Goal: Information Seeking & Learning: Find specific fact

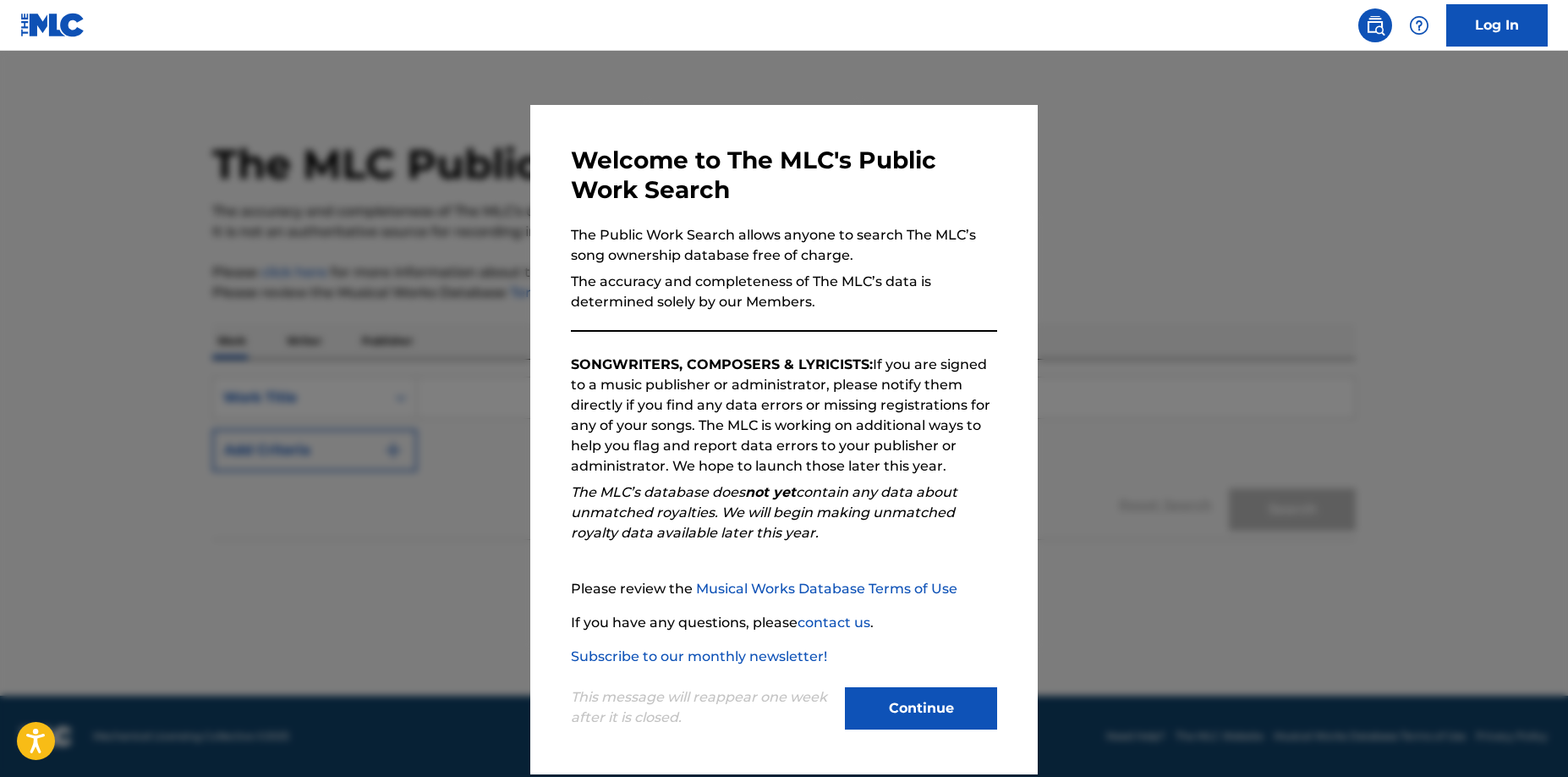
click at [920, 710] on button "Continue" at bounding box center [921, 709] width 153 height 43
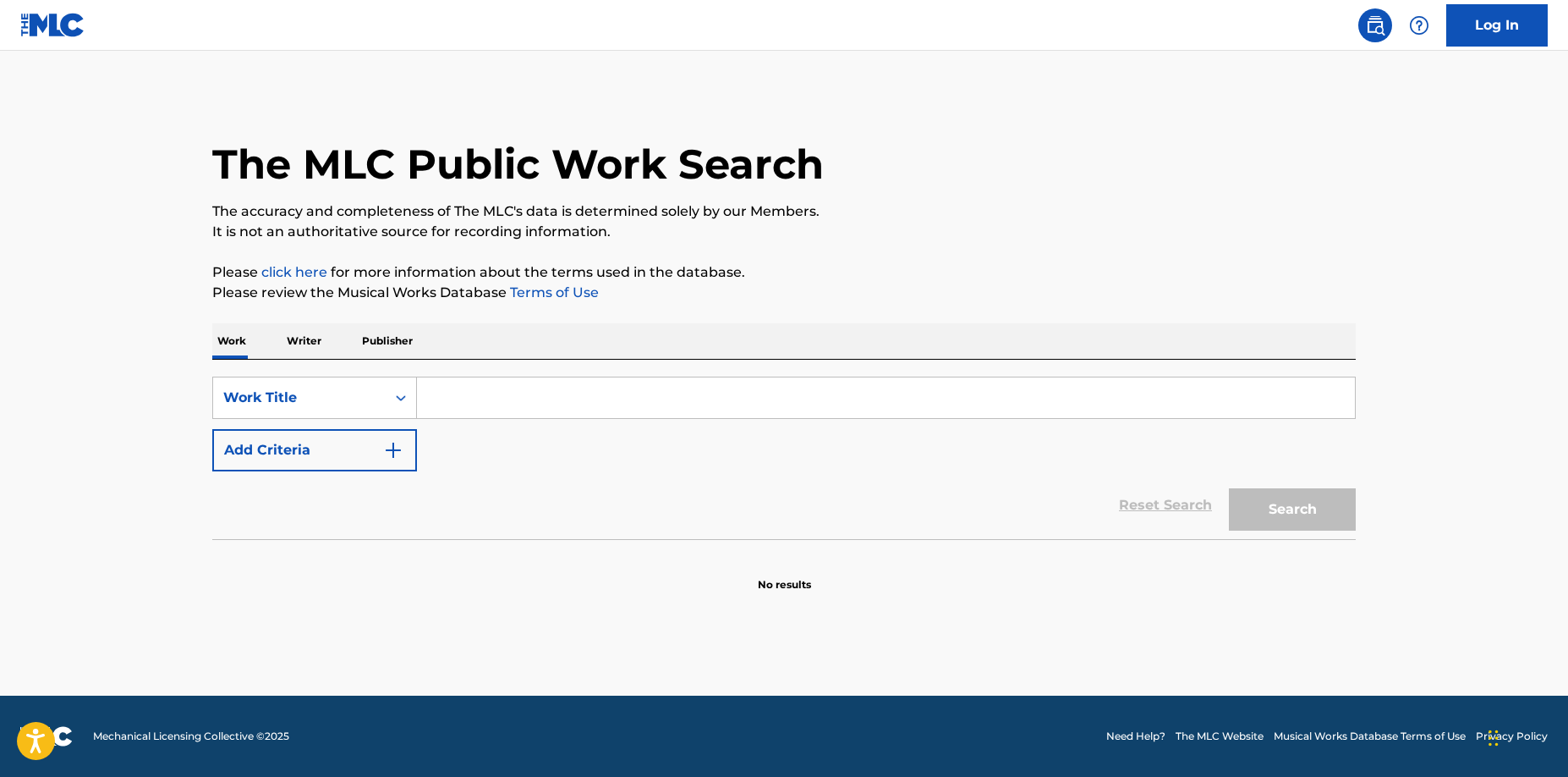
click at [435, 400] on input "Search Form" at bounding box center [886, 398] width 938 height 41
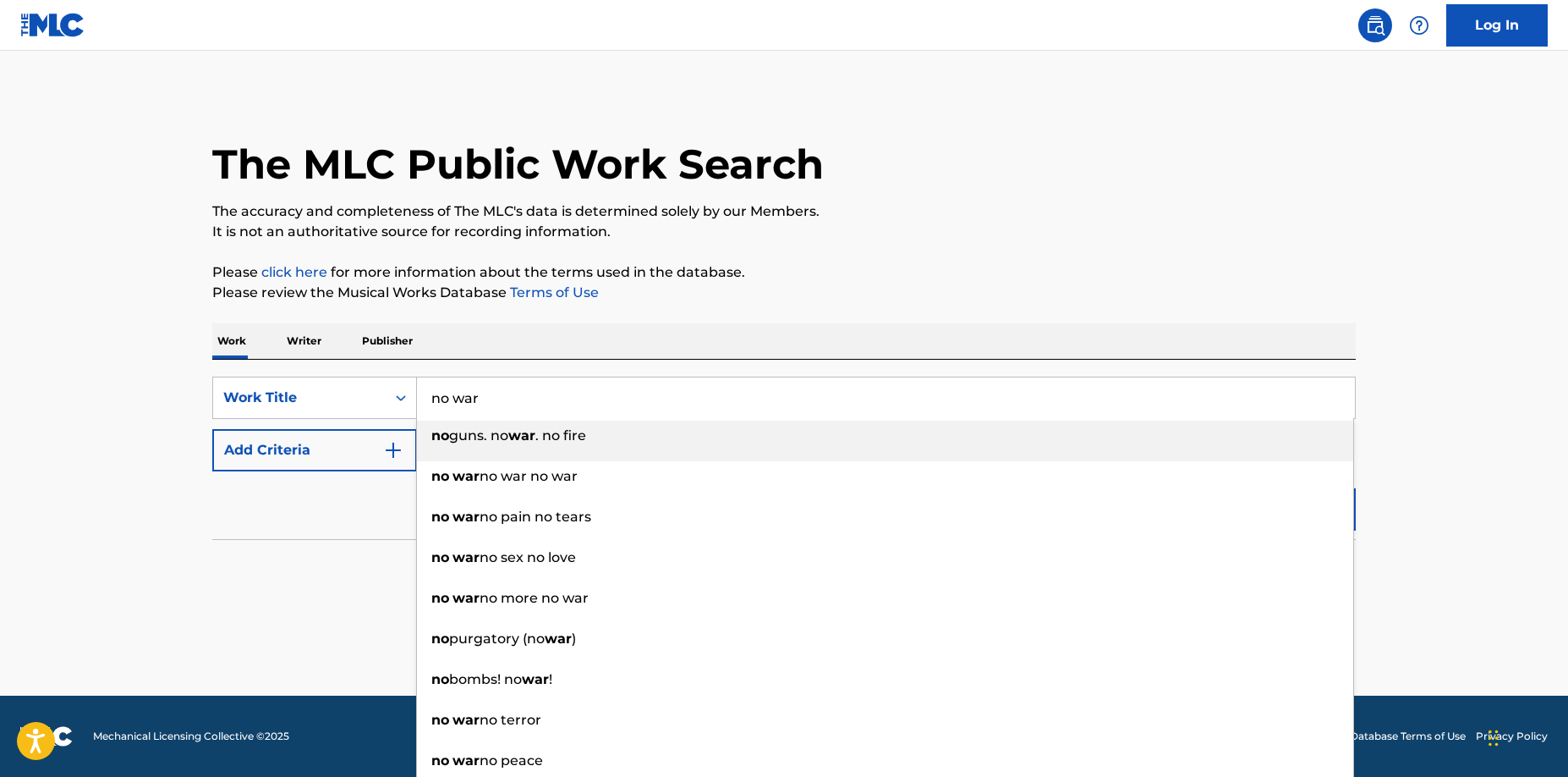
type input "no war"
click at [396, 447] on img "Search Form" at bounding box center [393, 450] width 20 height 20
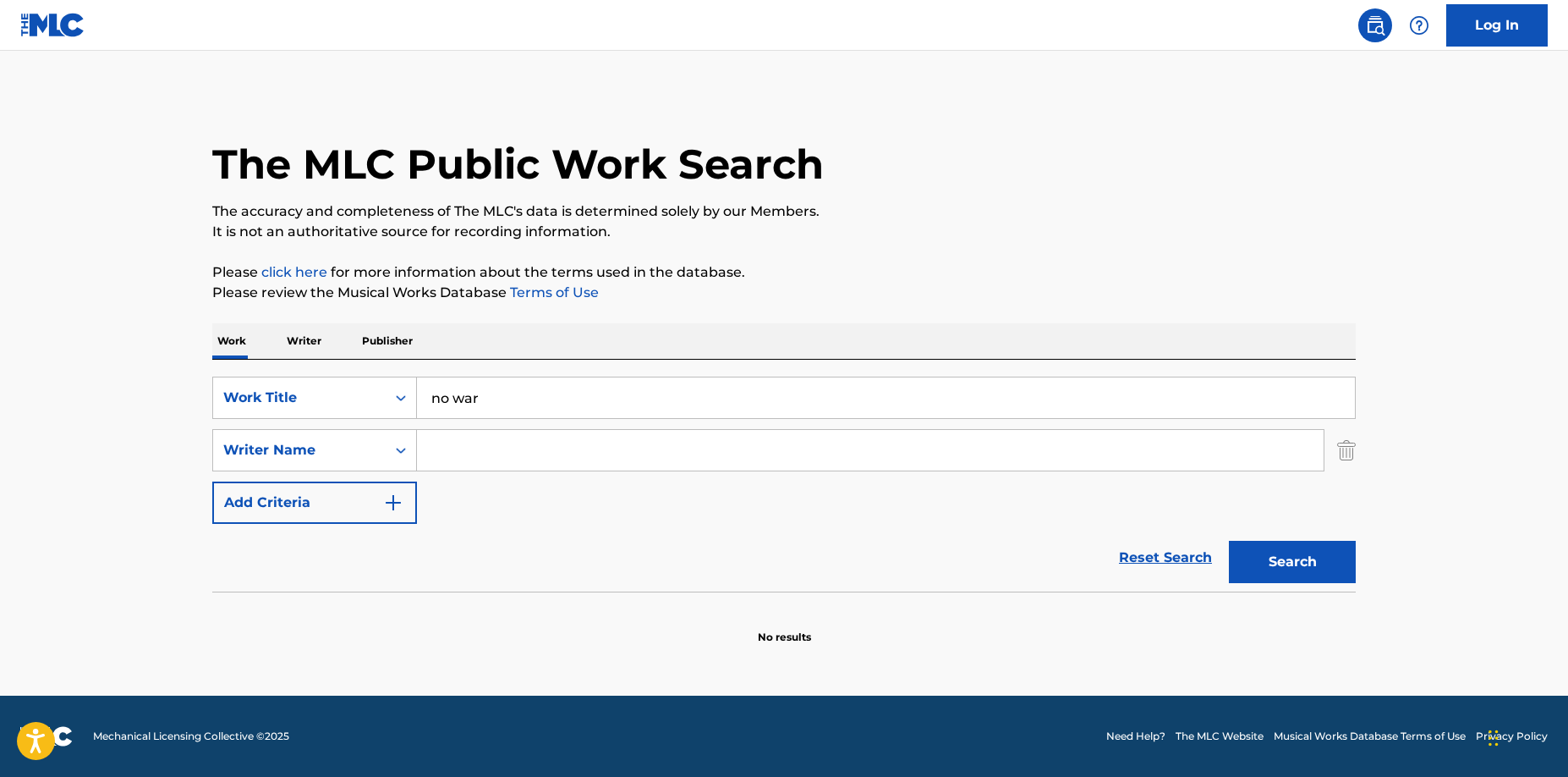
click at [448, 449] on input "Search Form" at bounding box center [871, 450] width 907 height 41
click at [1264, 558] on button "Search" at bounding box center [1293, 562] width 127 height 43
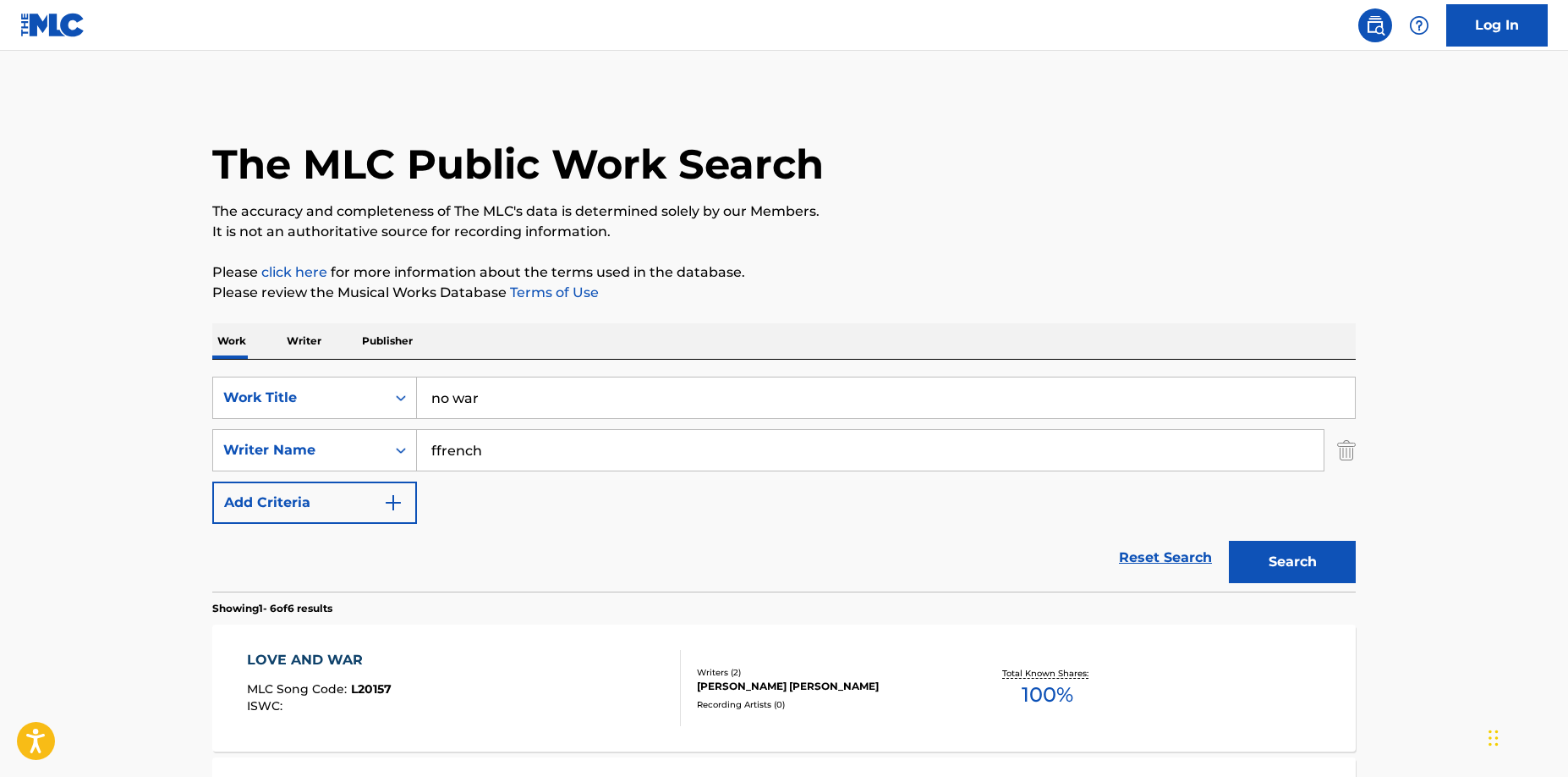
drag, startPoint x: 496, startPoint y: 462, endPoint x: 214, endPoint y: 473, distance: 282.2
click at [214, 473] on div "SearchWithCriteriaccf6c735-0576-451d-b0b4-4eff16433a9b Work Title no war Search…" at bounding box center [784, 450] width 1143 height 148
click at [1230, 541] on button "Search" at bounding box center [1293, 562] width 127 height 43
type input "[PERSON_NAME]"
click at [1230, 541] on button "Search" at bounding box center [1293, 562] width 127 height 43
